Goal: Browse casually

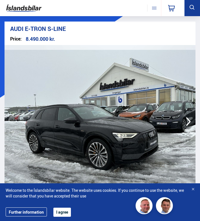
click at [64, 211] on button "I agree" at bounding box center [62, 211] width 18 height 9
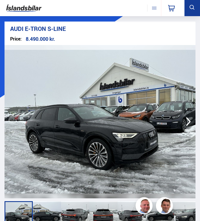
click at [190, 120] on icon "button" at bounding box center [188, 121] width 11 height 11
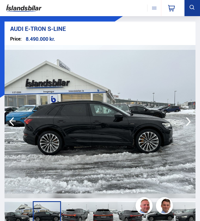
click at [190, 120] on icon "button" at bounding box center [188, 121] width 11 height 11
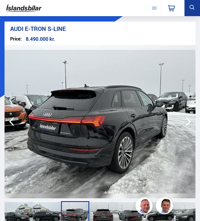
click at [190, 120] on icon "button" at bounding box center [188, 121] width 11 height 11
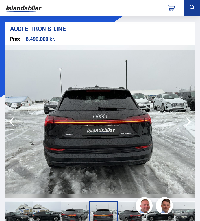
click at [190, 120] on icon "button" at bounding box center [188, 121] width 11 height 11
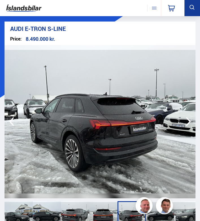
click at [190, 120] on icon "button" at bounding box center [188, 121] width 11 height 11
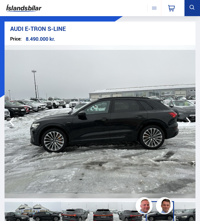
click at [190, 120] on icon "button" at bounding box center [188, 121] width 11 height 11
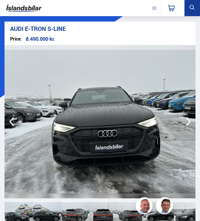
click at [190, 120] on icon "button" at bounding box center [188, 121] width 11 height 11
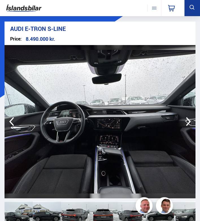
click at [190, 120] on icon "button" at bounding box center [188, 121] width 11 height 11
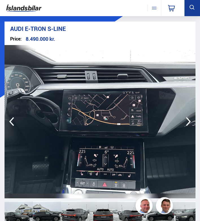
click at [13, 125] on icon "button" at bounding box center [11, 121] width 5 height 9
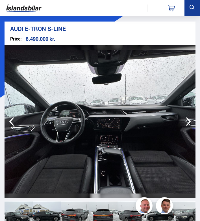
click at [184, 122] on icon "button" at bounding box center [188, 121] width 11 height 11
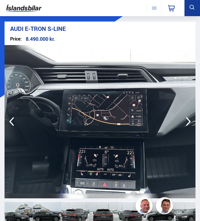
click at [184, 122] on icon "button" at bounding box center [188, 121] width 11 height 11
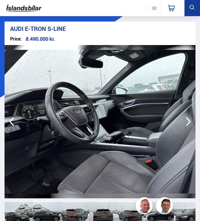
click at [184, 122] on icon "button" at bounding box center [188, 121] width 11 height 11
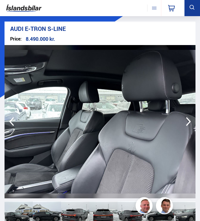
click at [184, 122] on icon "button" at bounding box center [188, 121] width 11 height 11
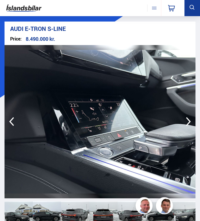
click at [184, 122] on icon "button" at bounding box center [188, 121] width 11 height 11
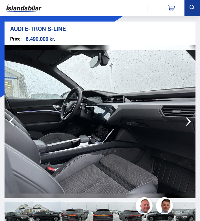
click at [184, 122] on icon "button" at bounding box center [188, 121] width 11 height 11
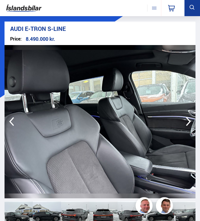
click at [184, 122] on icon "button" at bounding box center [188, 121] width 11 height 11
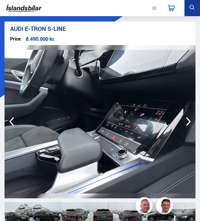
click at [184, 122] on icon "button" at bounding box center [188, 121] width 11 height 11
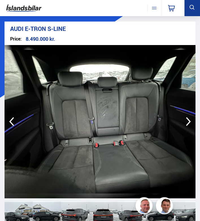
click at [184, 122] on icon "button" at bounding box center [188, 121] width 11 height 11
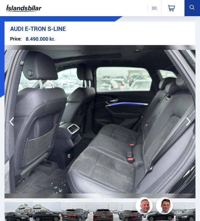
click at [184, 122] on icon "button" at bounding box center [188, 121] width 11 height 11
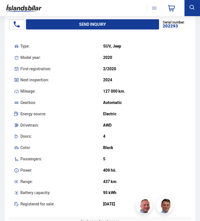
scroll to position [232, 0]
